Goal: Information Seeking & Learning: Check status

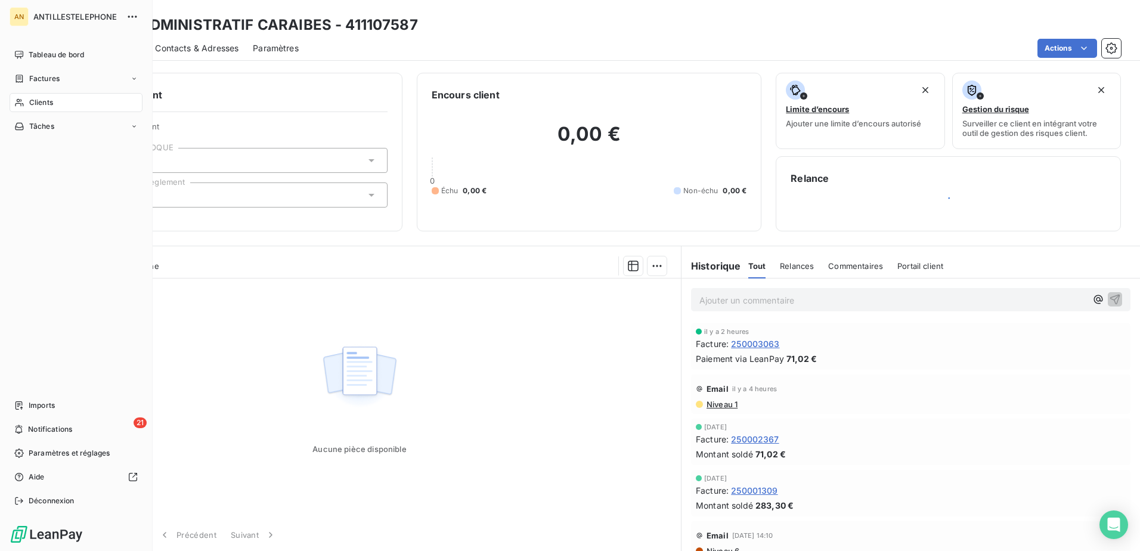
click at [20, 103] on icon at bounding box center [19, 103] width 10 height 10
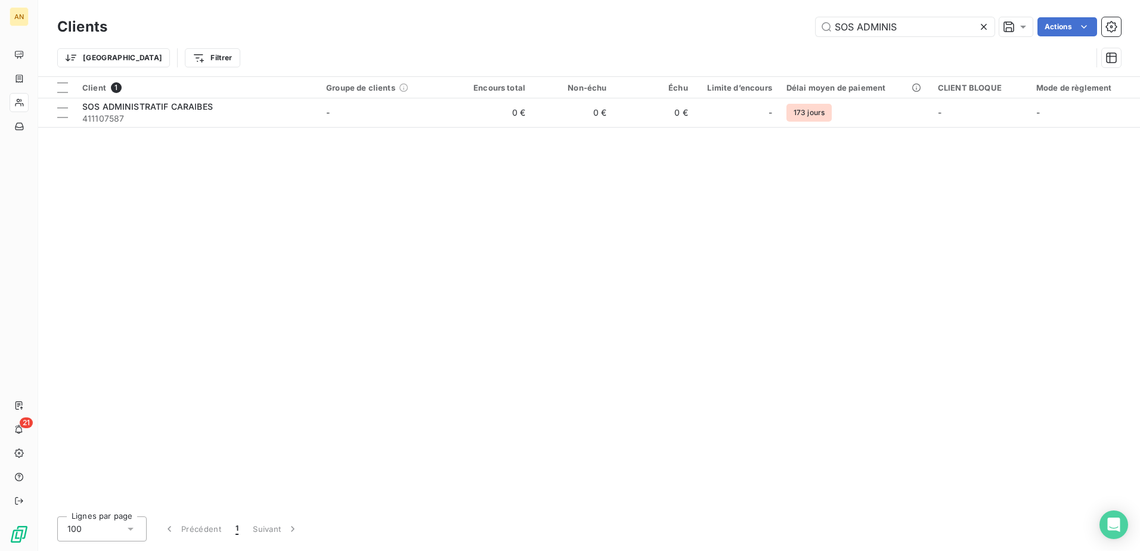
drag, startPoint x: 916, startPoint y: 26, endPoint x: 762, endPoint y: 26, distance: 153.9
click at [762, 26] on div "SOS ADMINIS Actions" at bounding box center [622, 26] width 1000 height 19
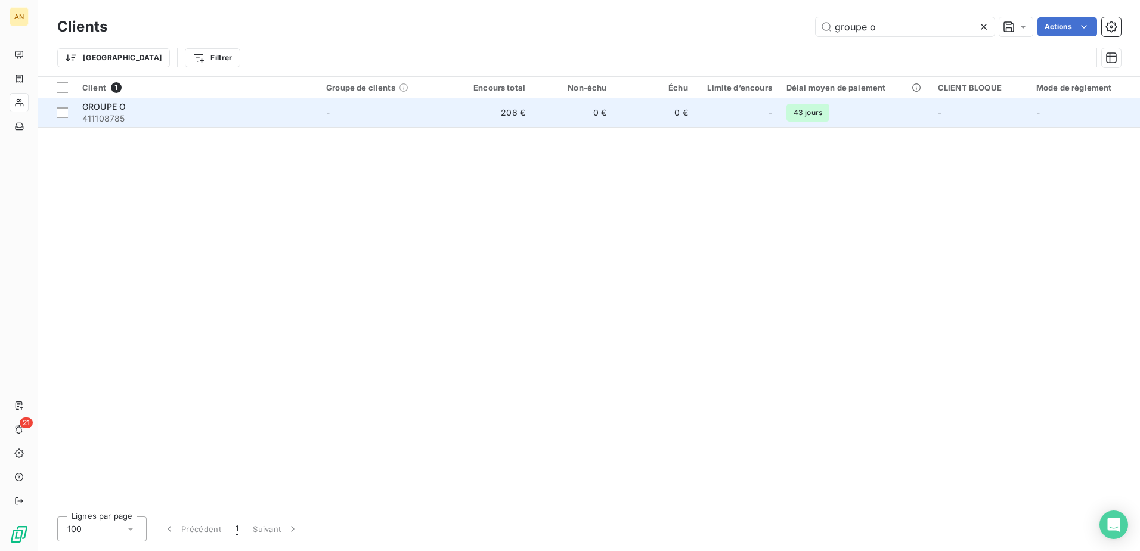
type input "groupe o"
click at [391, 125] on td "-" at bounding box center [385, 112] width 132 height 29
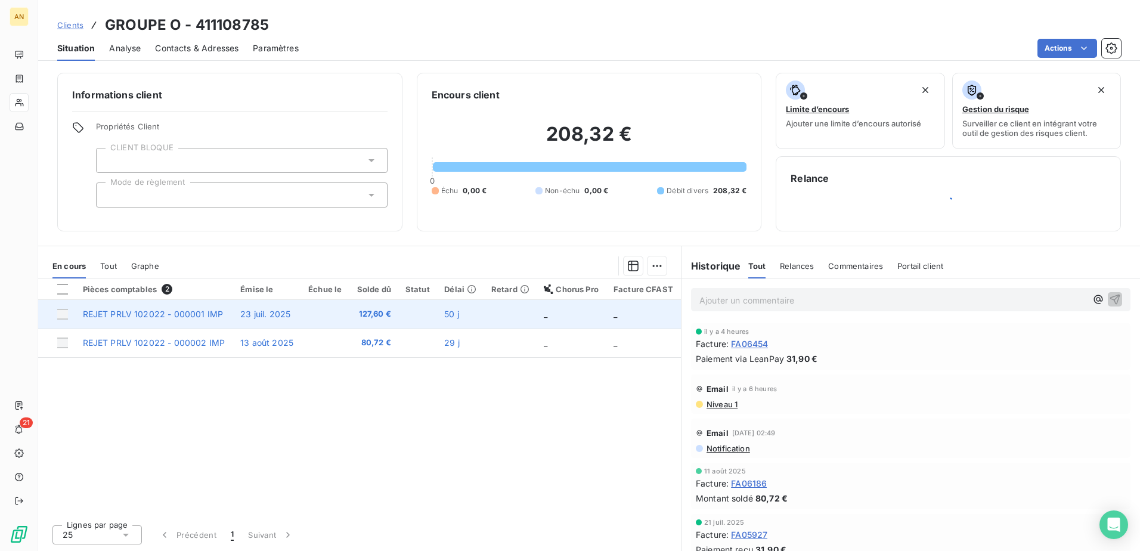
click at [499, 309] on td at bounding box center [510, 314] width 53 height 29
click at [490, 313] on td at bounding box center [510, 314] width 53 height 29
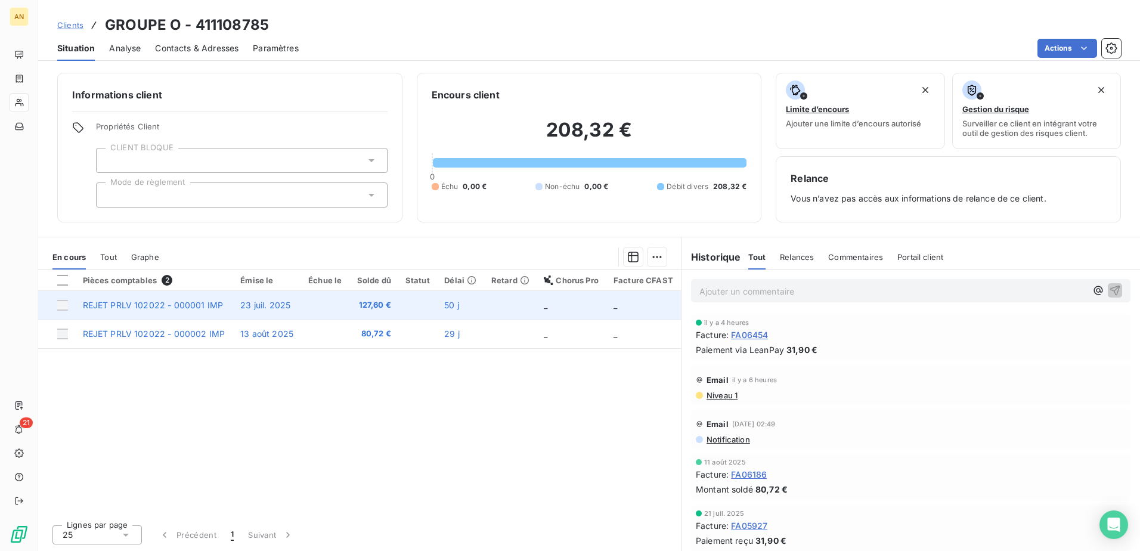
click at [180, 307] on span "REJET PRLV 102022 - 000001 IMP" at bounding box center [153, 305] width 141 height 10
click at [259, 302] on span "23 juil. 2025" at bounding box center [265, 305] width 50 height 10
